Goal: Task Accomplishment & Management: Manage account settings

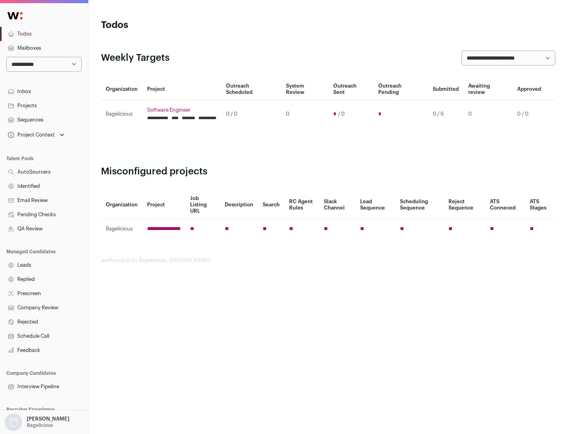
click at [44, 105] on link "Projects" at bounding box center [44, 106] width 88 height 14
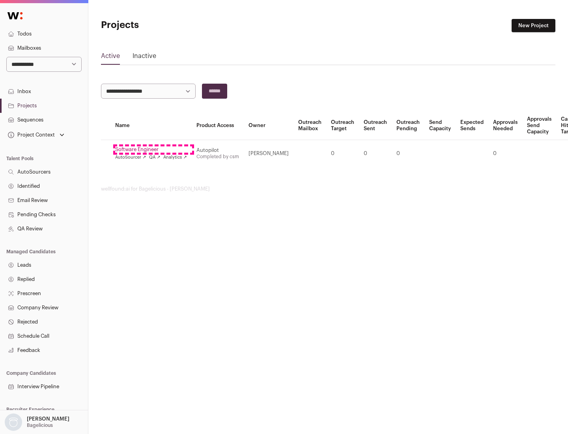
click at [153, 149] on link "Software Engineer" at bounding box center [151, 149] width 72 height 6
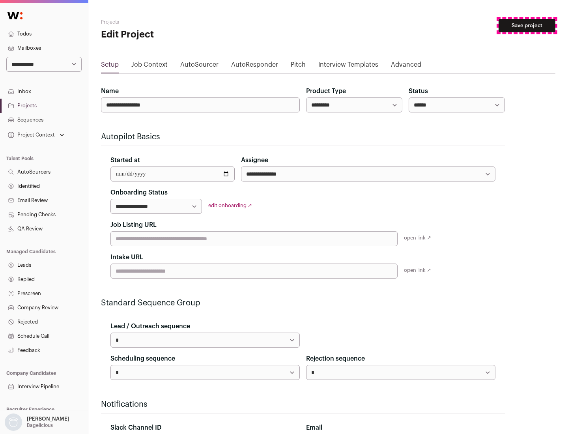
click at [527, 26] on button "Save project" at bounding box center [526, 25] width 57 height 13
